Goal: Entertainment & Leisure: Consume media (video, audio)

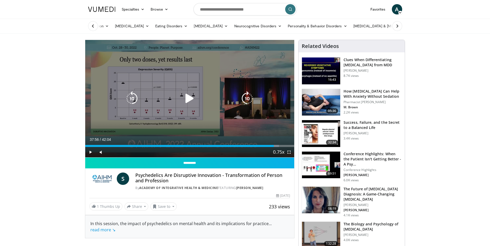
click at [191, 96] on icon "Video Player" at bounding box center [189, 98] width 14 height 14
click at [189, 100] on icon "Video Player" at bounding box center [189, 98] width 14 height 14
click at [191, 98] on icon "Video Player" at bounding box center [189, 98] width 14 height 14
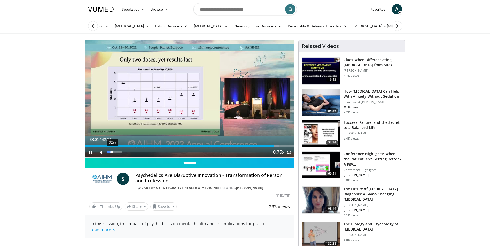
click at [112, 152] on div "32%" at bounding box center [114, 152] width 15 height 2
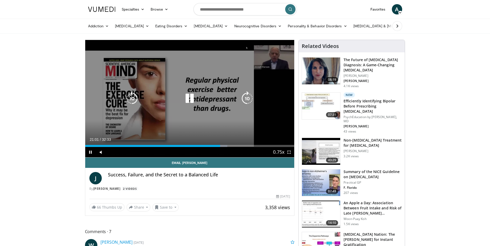
click at [145, 91] on div "10 seconds Tap to unmute" at bounding box center [189, 98] width 209 height 117
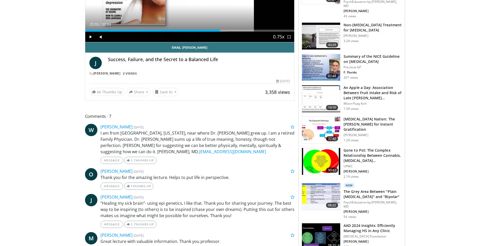
scroll to position [129, 0]
